Goal: Information Seeking & Learning: Learn about a topic

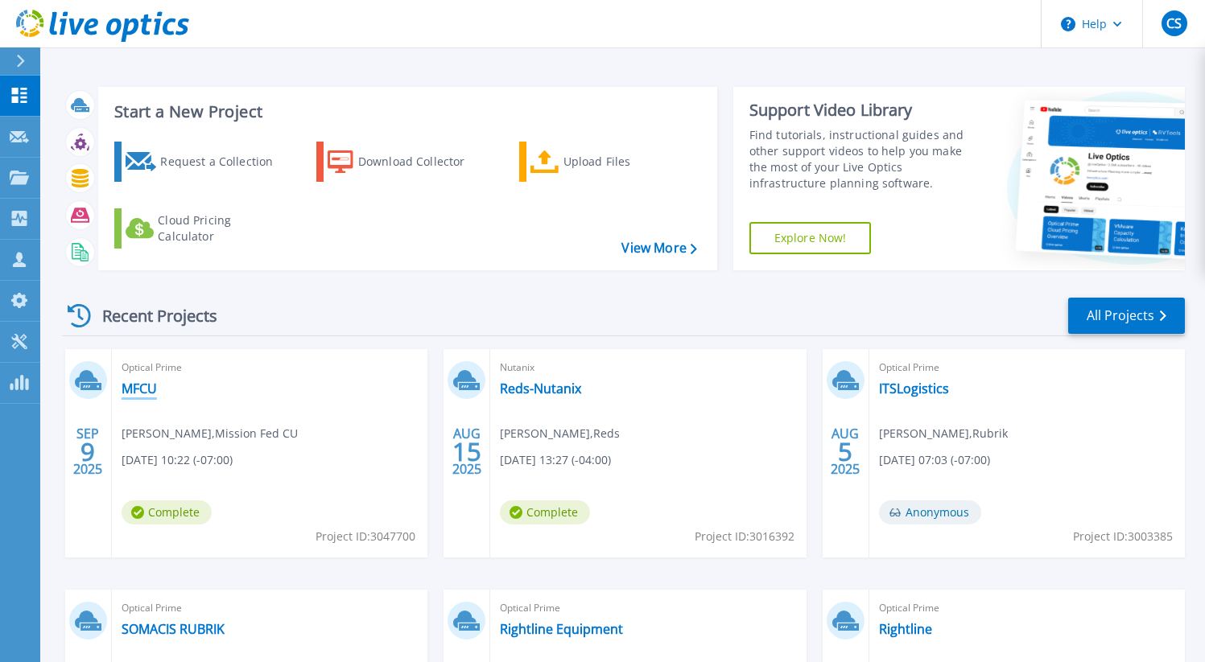
click at [142, 396] on link "MFCU" at bounding box center [139, 389] width 35 height 16
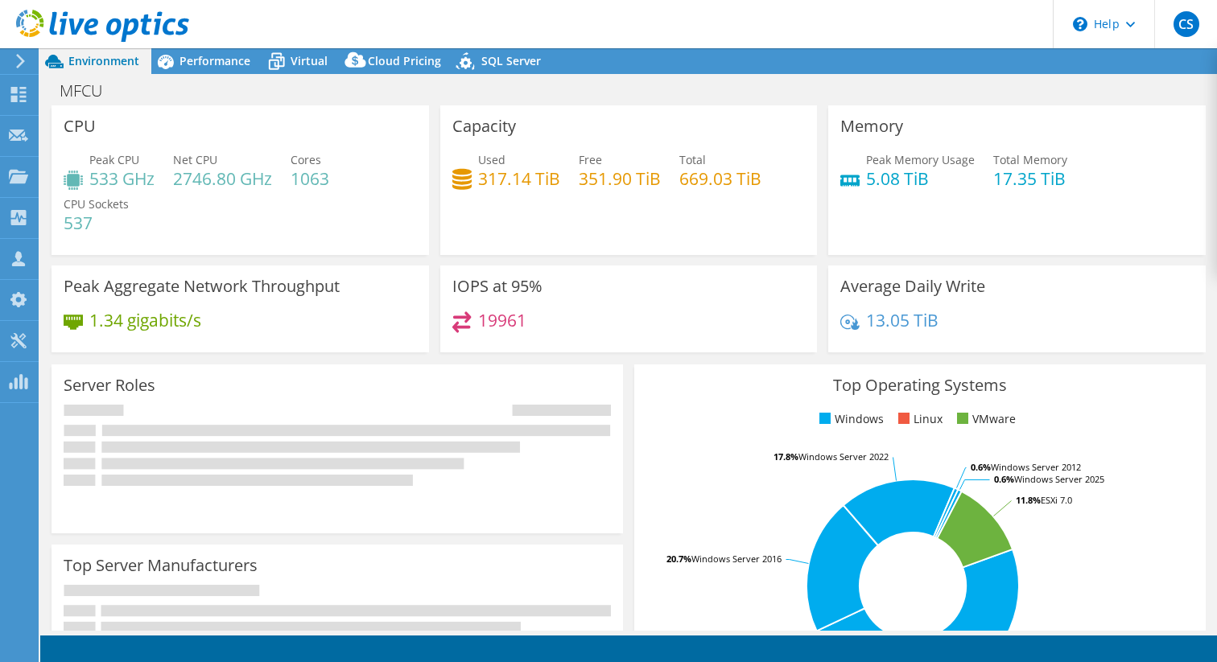
select select "USD"
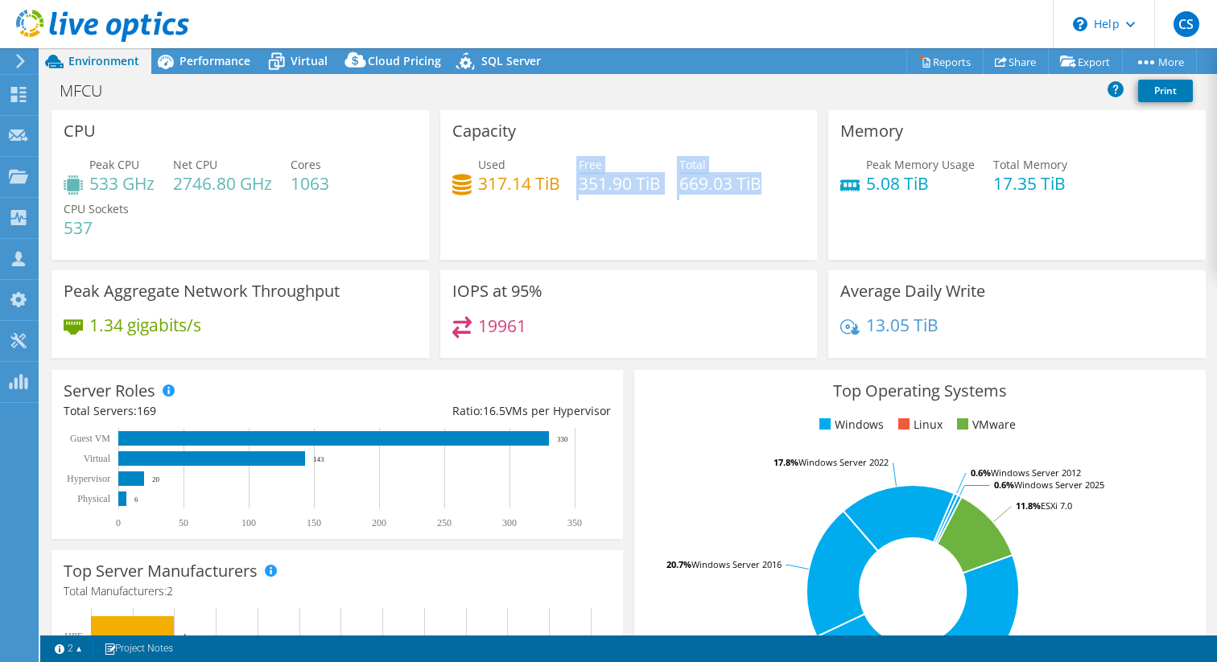
drag, startPoint x: 759, startPoint y: 189, endPoint x: 560, endPoint y: 203, distance: 199.3
click at [524, 196] on div "Used 317.14 TiB Free 351.90 TiB Total 669.03 TiB" at bounding box center [628, 182] width 353 height 52
drag, startPoint x: 608, startPoint y: 224, endPoint x: 572, endPoint y: 218, distance: 35.9
click at [590, 221] on div "Capacity Used 317.14 TiB Free 351.90 TiB Total 669.03 TiB" at bounding box center [628, 185] width 377 height 150
drag, startPoint x: 470, startPoint y: 196, endPoint x: 778, endPoint y: 192, distance: 307.5
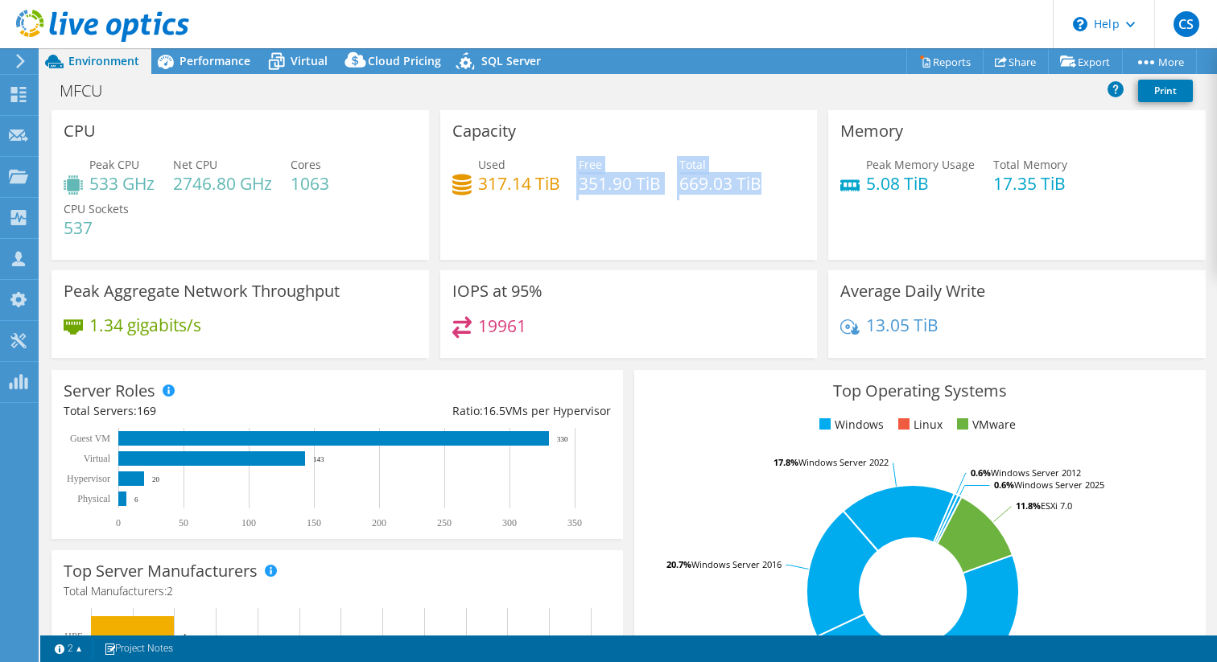
click at [775, 192] on div "Used 317.14 TiB Free 351.90 TiB Total 669.03 TiB" at bounding box center [628, 182] width 353 height 52
drag, startPoint x: 778, startPoint y: 192, endPoint x: 472, endPoint y: 190, distance: 306.7
click at [472, 190] on div "Used 317.14 TiB Free 351.90 TiB Total 669.03 TiB" at bounding box center [628, 182] width 353 height 52
drag, startPoint x: 692, startPoint y: 204, endPoint x: 583, endPoint y: 199, distance: 109.6
click at [606, 202] on div "Used 317.14 TiB Free 351.90 TiB Total 669.03 TiB" at bounding box center [628, 182] width 353 height 52
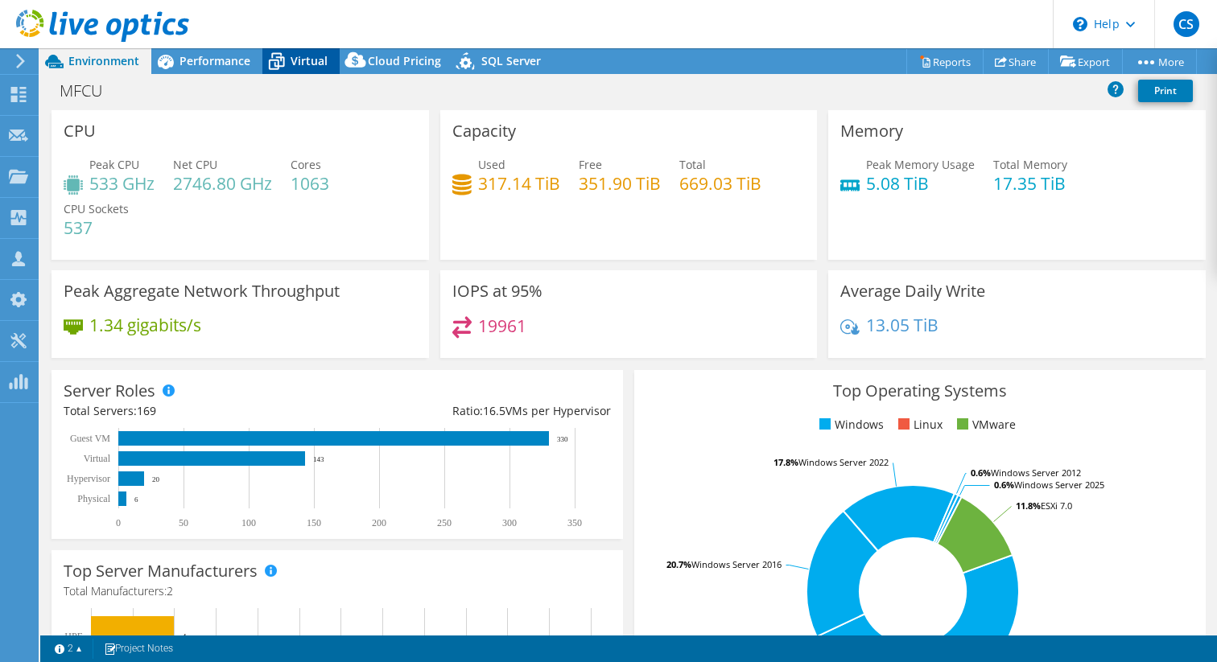
click at [283, 60] on icon at bounding box center [277, 62] width 16 height 13
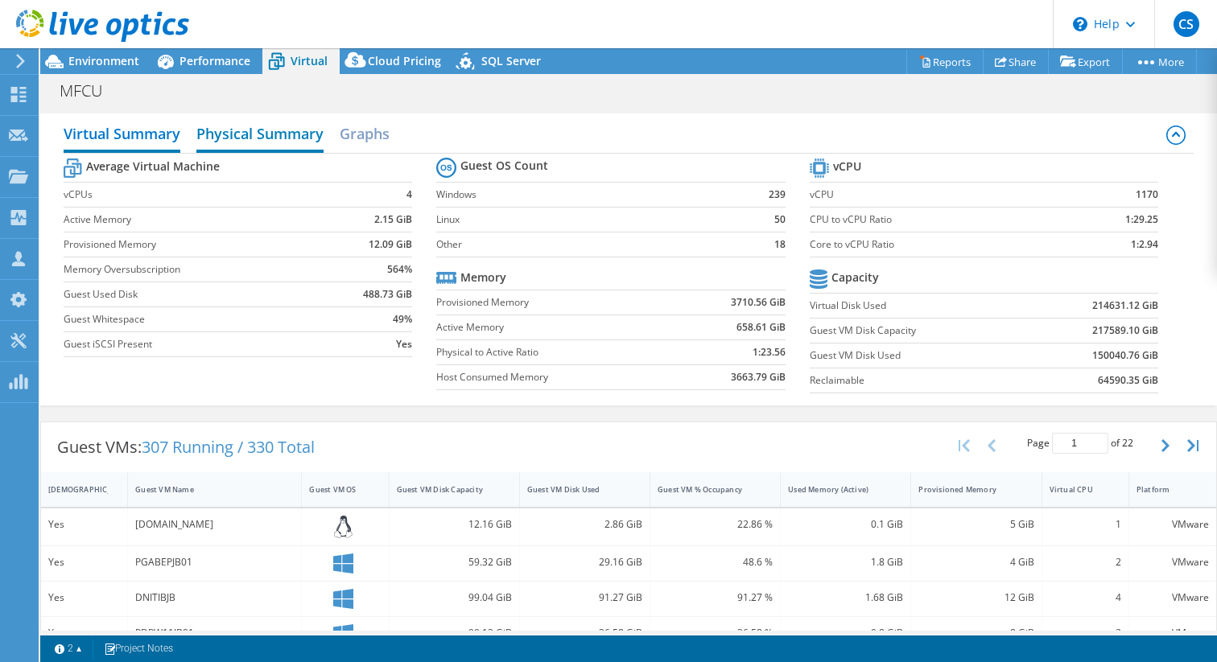
click at [254, 139] on h2 "Physical Summary" at bounding box center [259, 135] width 127 height 35
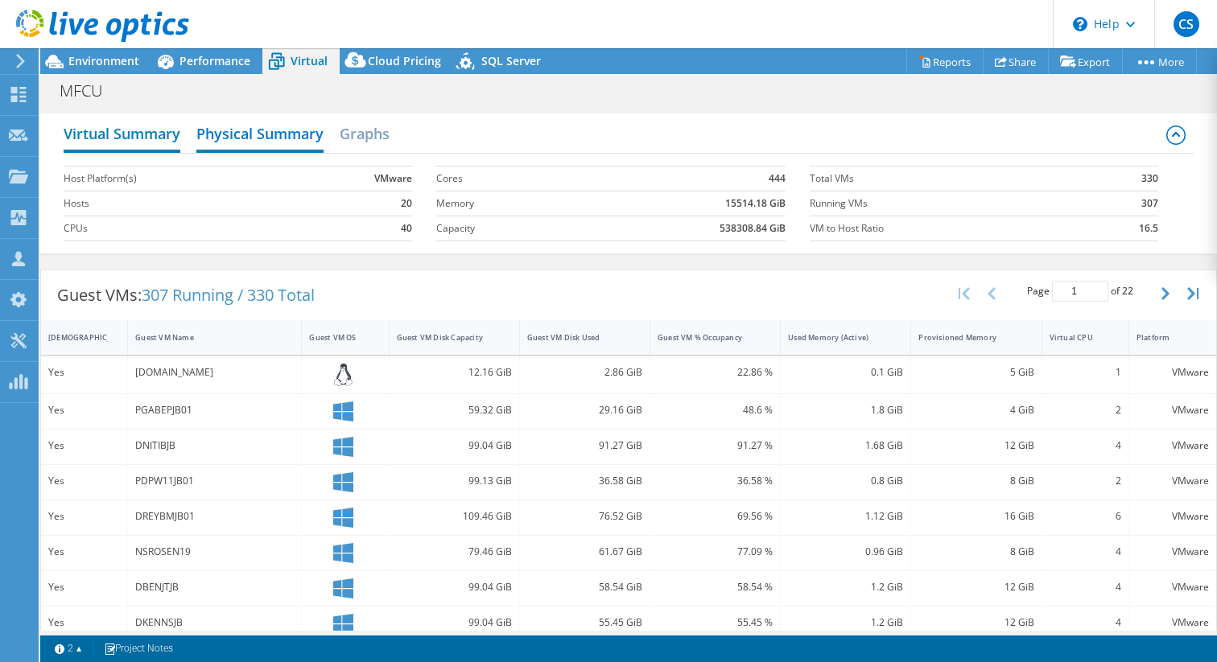
click at [131, 135] on h2 "Virtual Summary" at bounding box center [122, 135] width 117 height 35
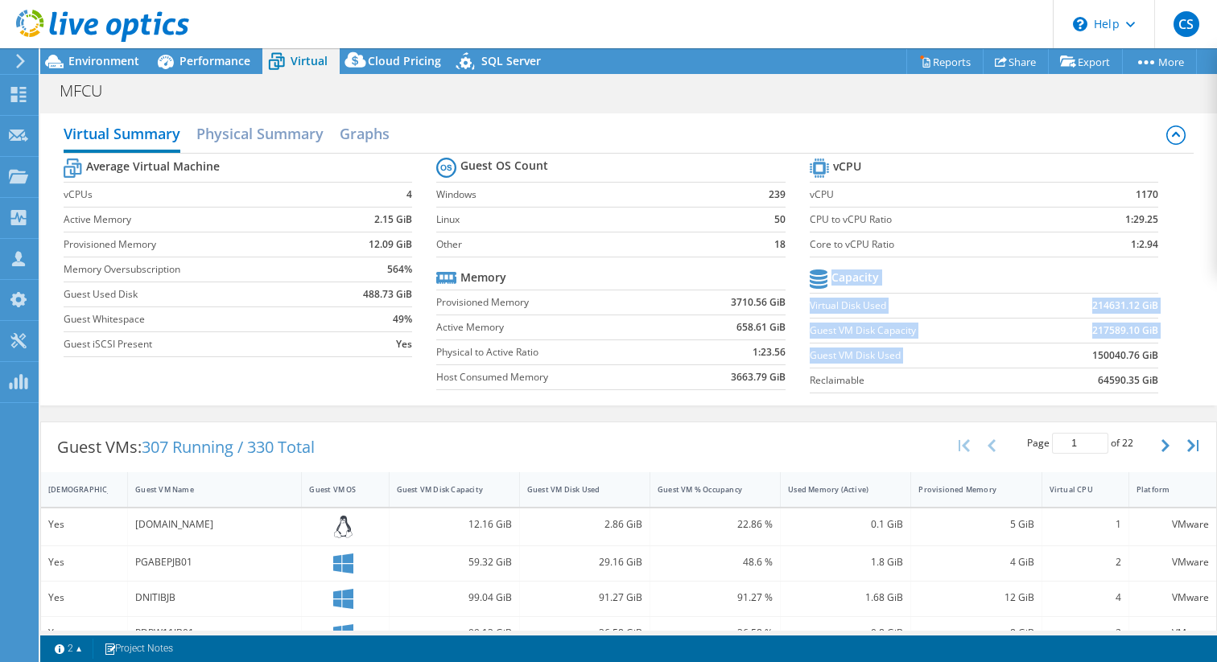
click at [1067, 354] on section "vCPU vCPU 1170 CPU to vCPU Ratio 1:29.25 Core to vCPU Ratio 1:2.94 Capacity Vir…" at bounding box center [996, 278] width 373 height 247
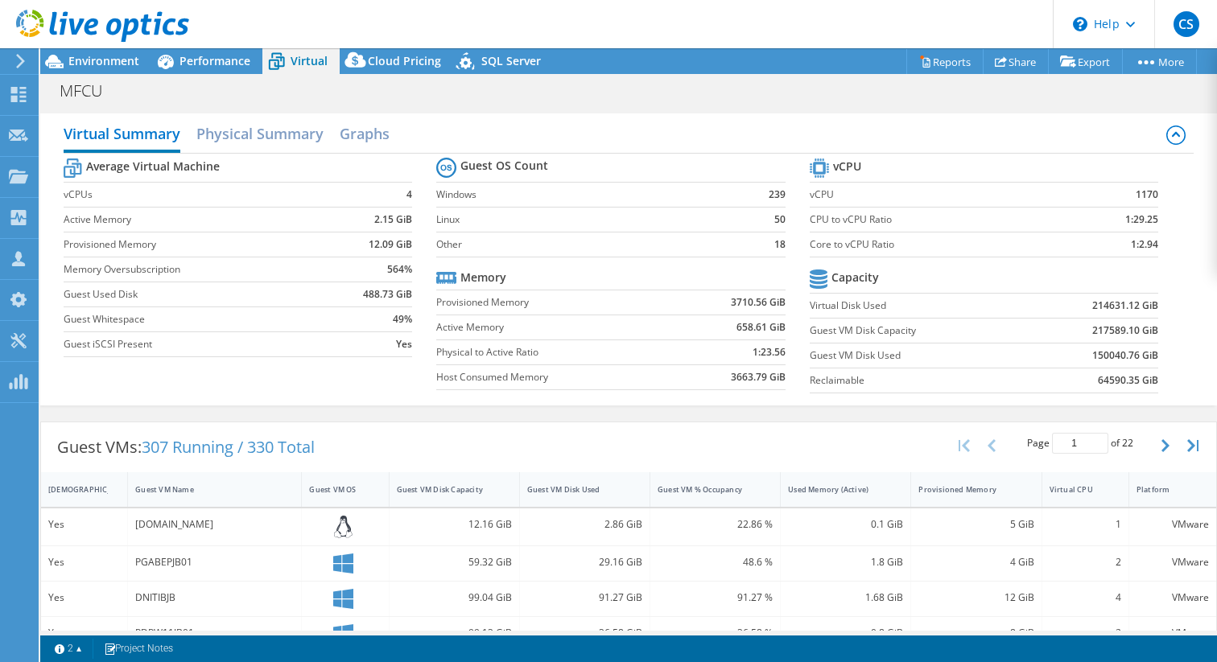
click at [1159, 359] on section "vCPU vCPU 1170 CPU to vCPU Ratio 1:29.25 Core to vCPU Ratio 1:2.94 Capacity Vir…" at bounding box center [996, 278] width 373 height 247
click at [109, 58] on span "Environment" at bounding box center [103, 60] width 71 height 15
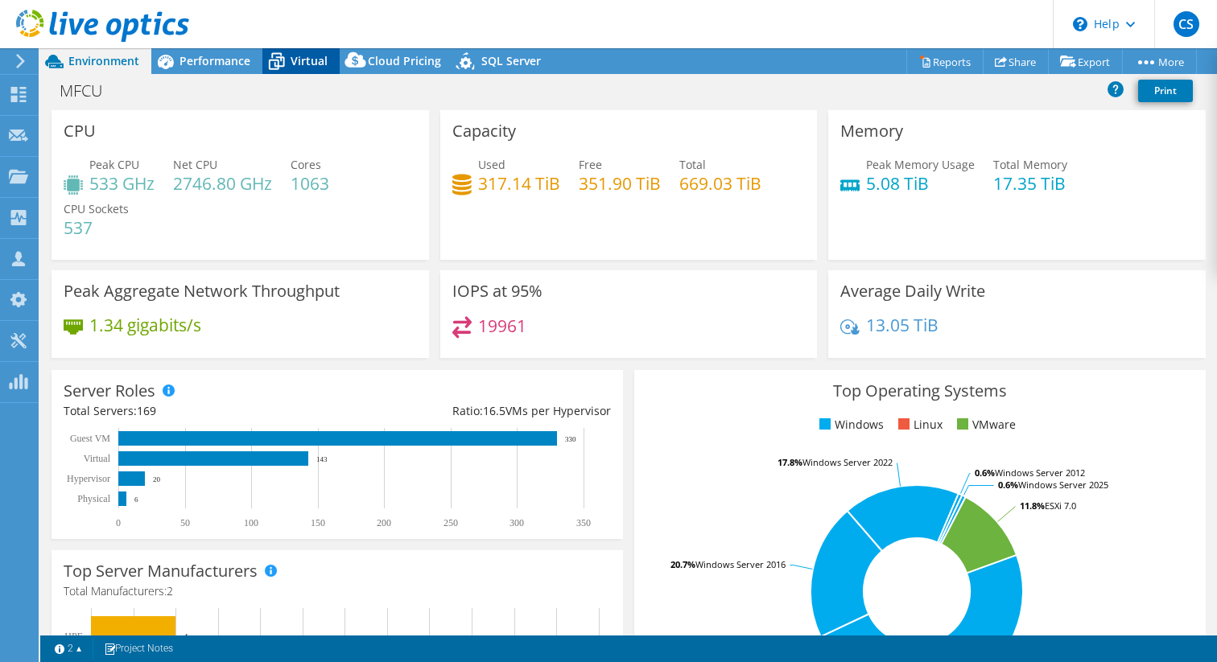
click at [329, 60] on div "Virtual" at bounding box center [300, 61] width 77 height 26
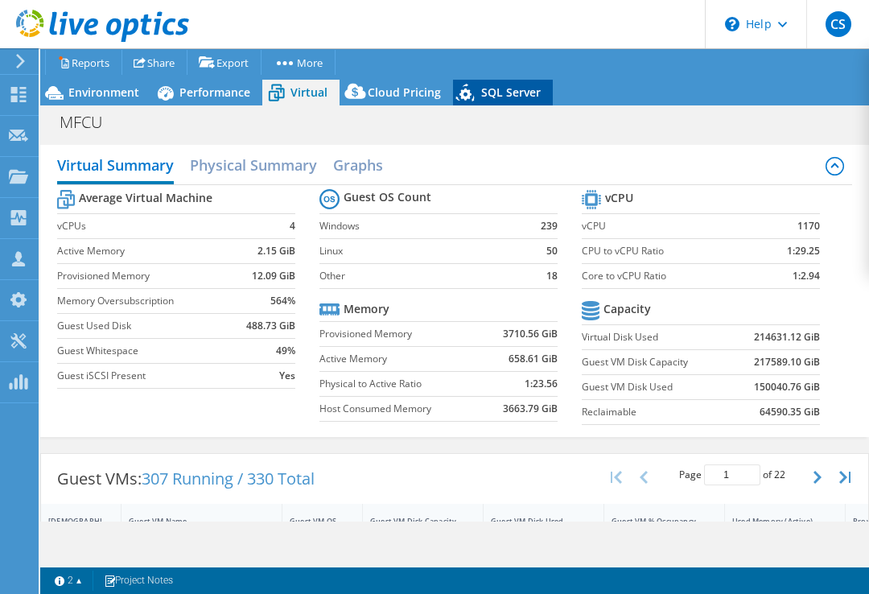
click at [498, 96] on span "SQL Server" at bounding box center [511, 92] width 60 height 15
